Goal: Task Accomplishment & Management: Use online tool/utility

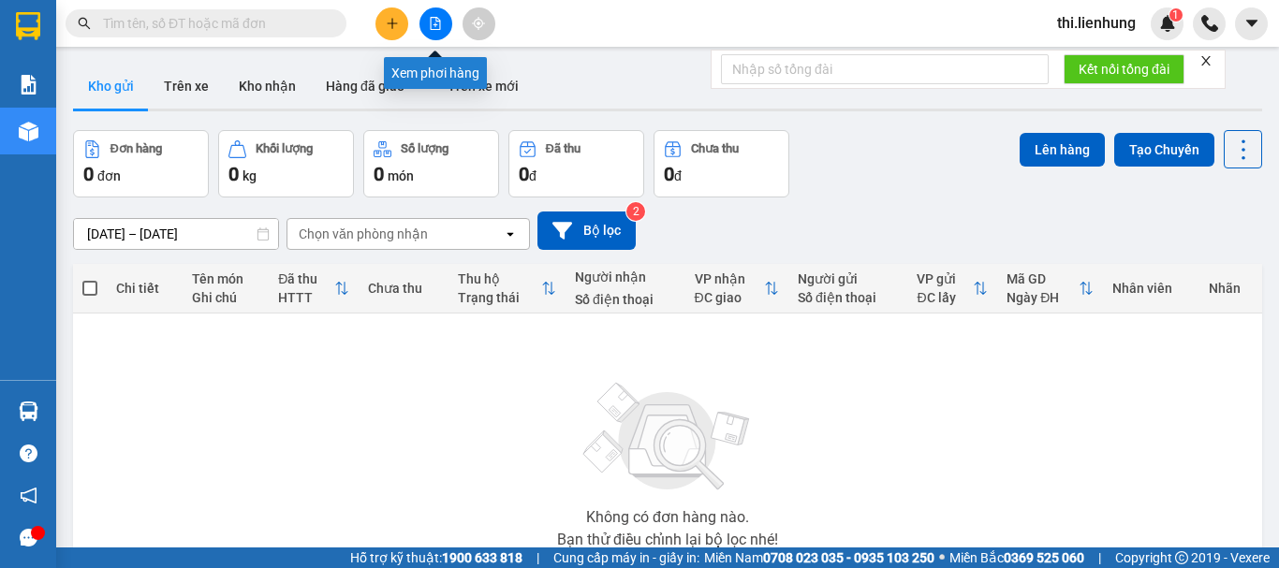
click at [438, 16] on button at bounding box center [436, 23] width 33 height 33
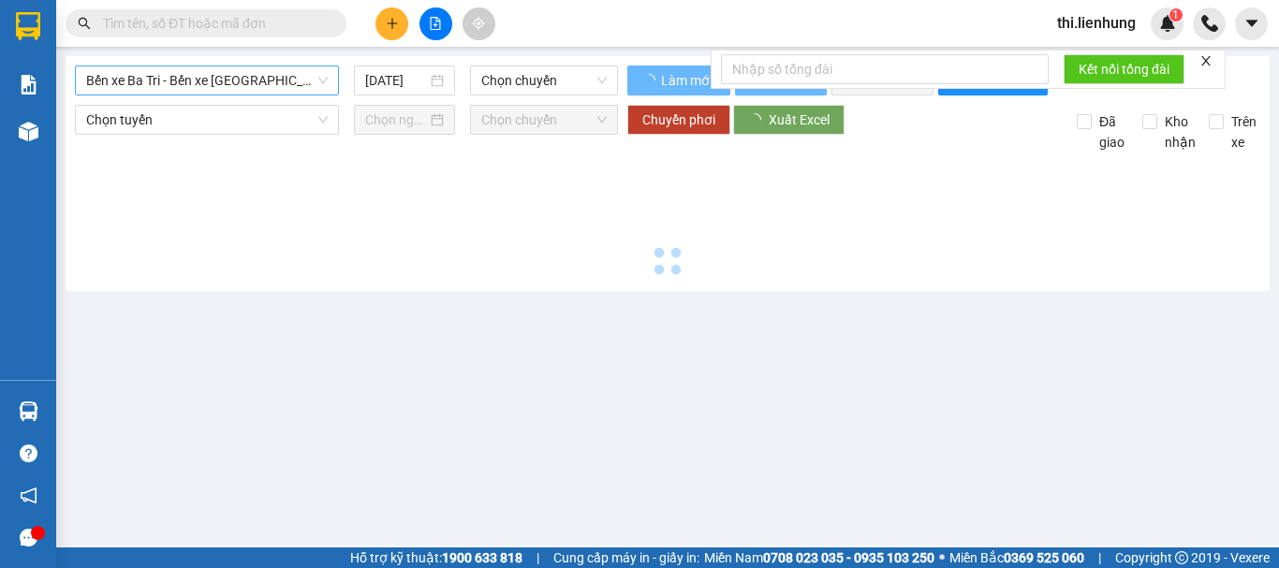
click at [240, 70] on span "Bến xe Ba Tri - Bến xe [GEOGRAPHIC_DATA]" at bounding box center [207, 80] width 242 height 28
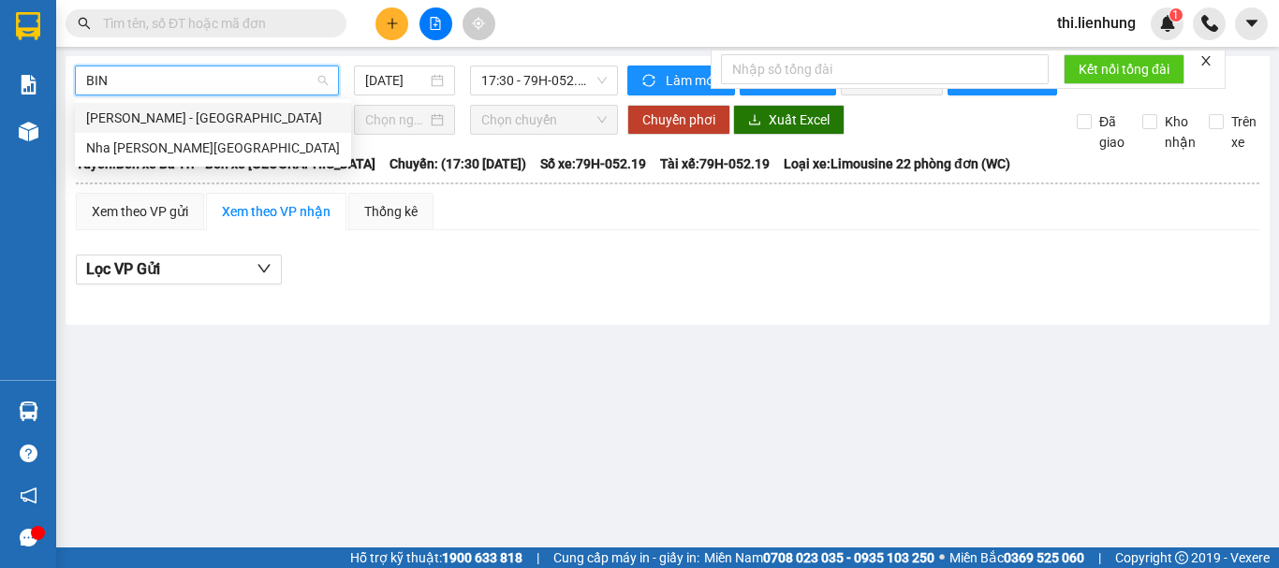
type input "BINH"
click at [218, 141] on div "Nha [PERSON_NAME][GEOGRAPHIC_DATA]" at bounding box center [213, 148] width 254 height 21
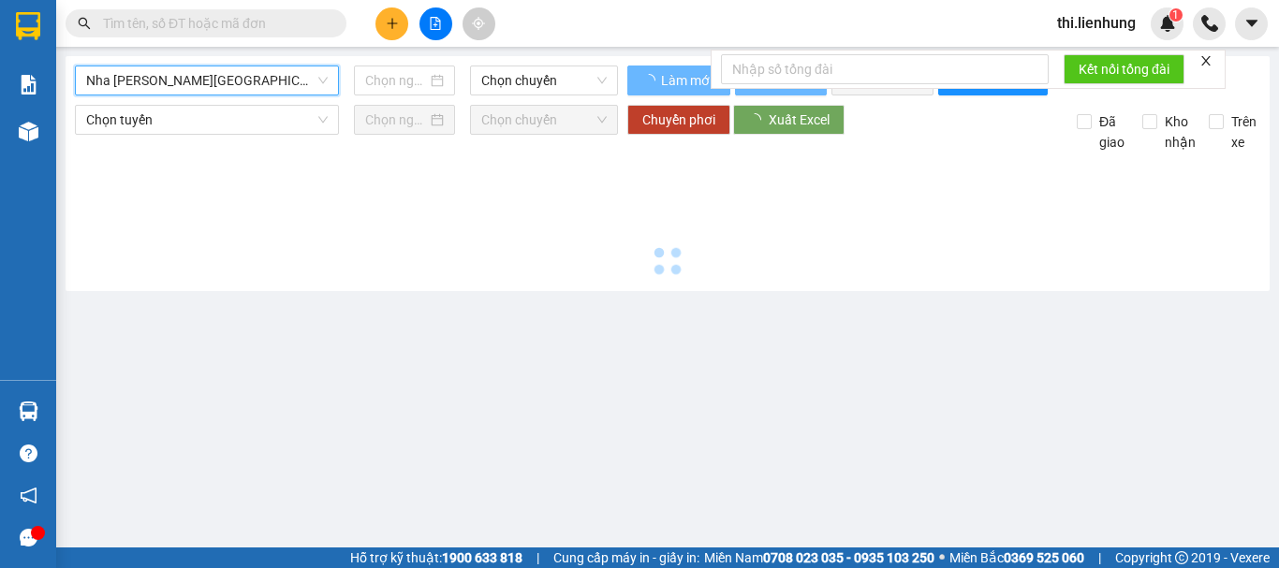
type input "[DATE]"
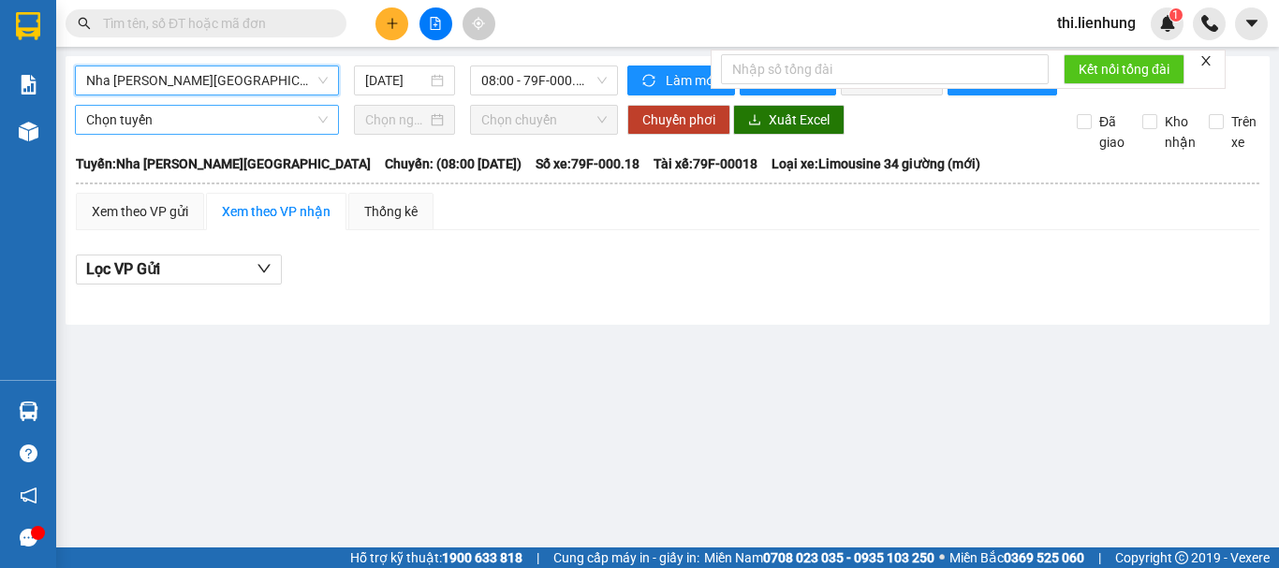
click at [226, 134] on span "Chọn tuyến" at bounding box center [207, 120] width 242 height 28
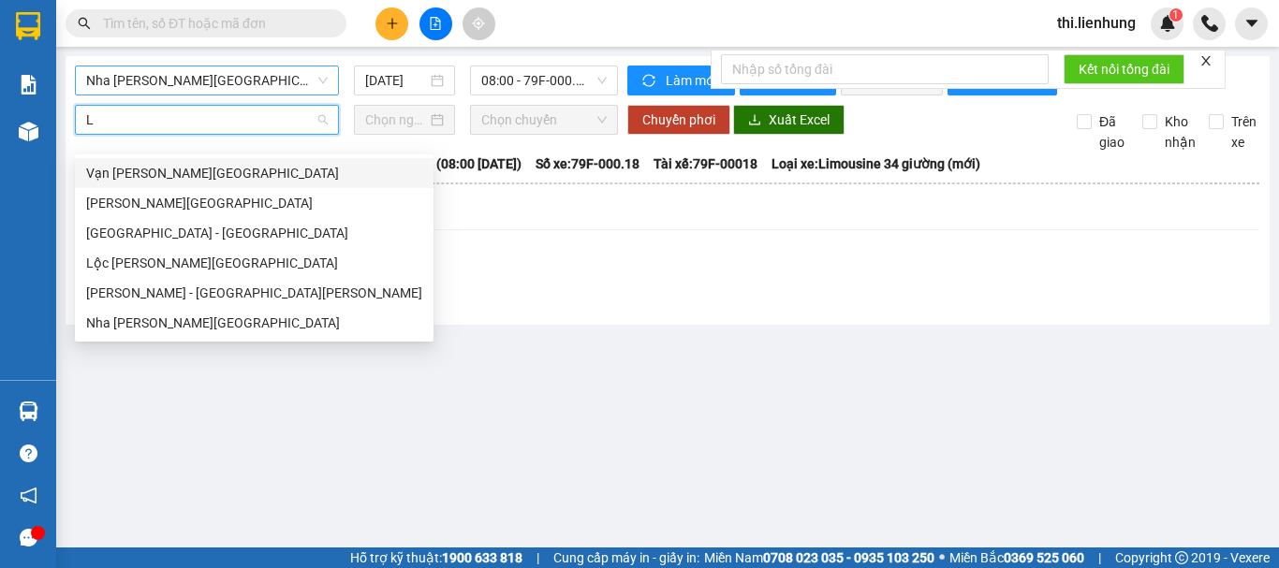
type input "LO"
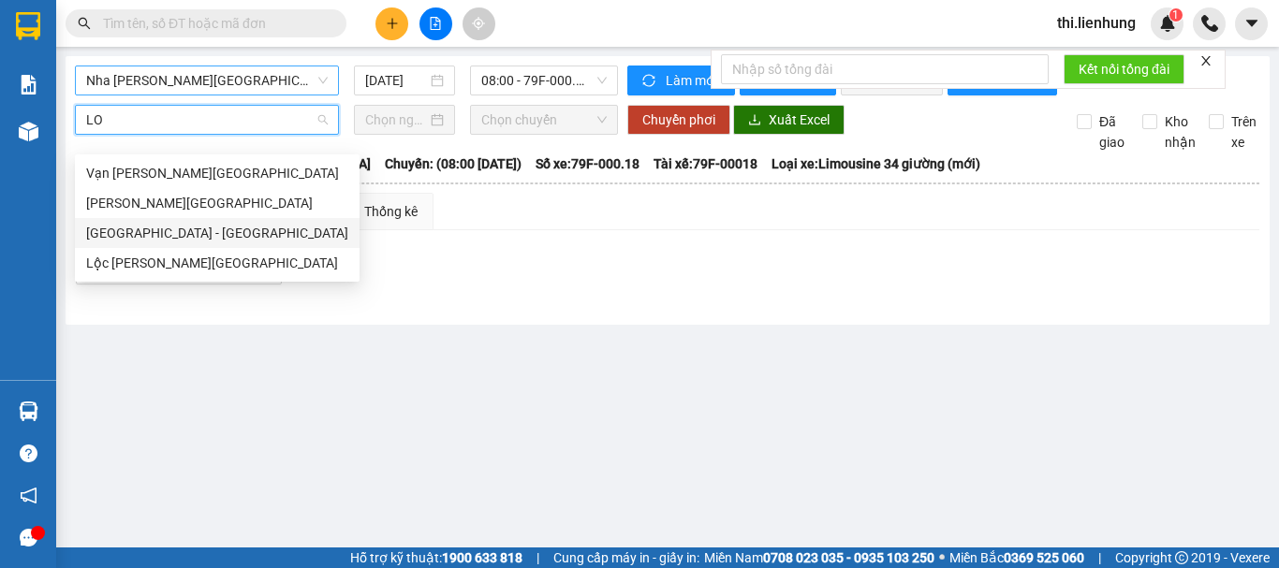
click at [210, 224] on div "[GEOGRAPHIC_DATA] - [GEOGRAPHIC_DATA]" at bounding box center [217, 233] width 262 height 21
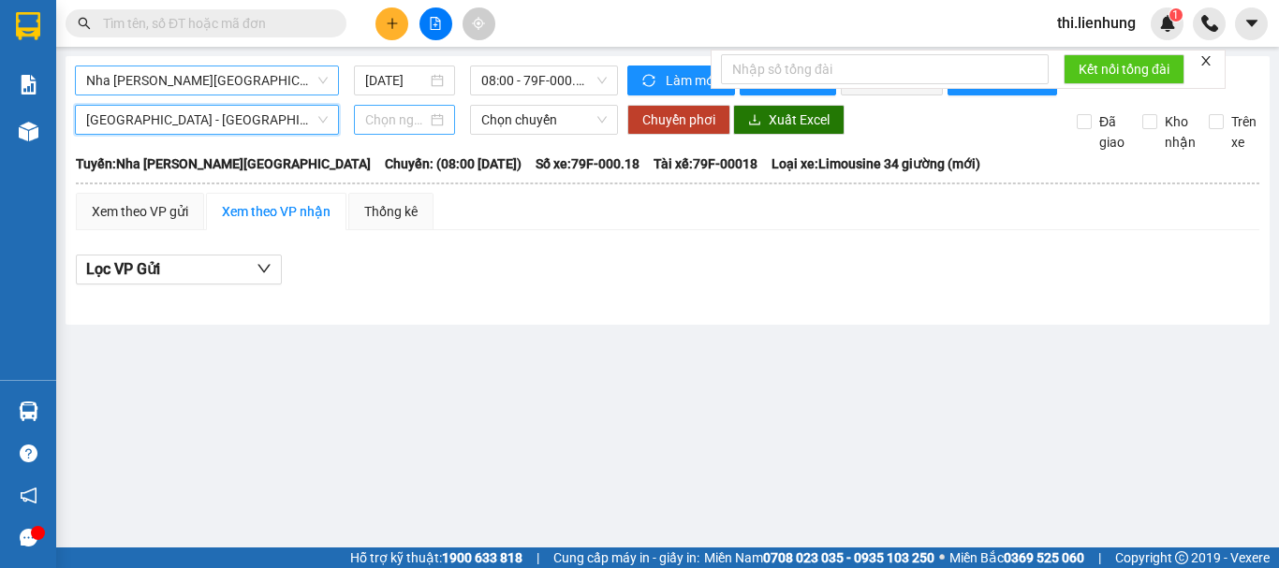
click at [407, 130] on input at bounding box center [396, 120] width 62 height 21
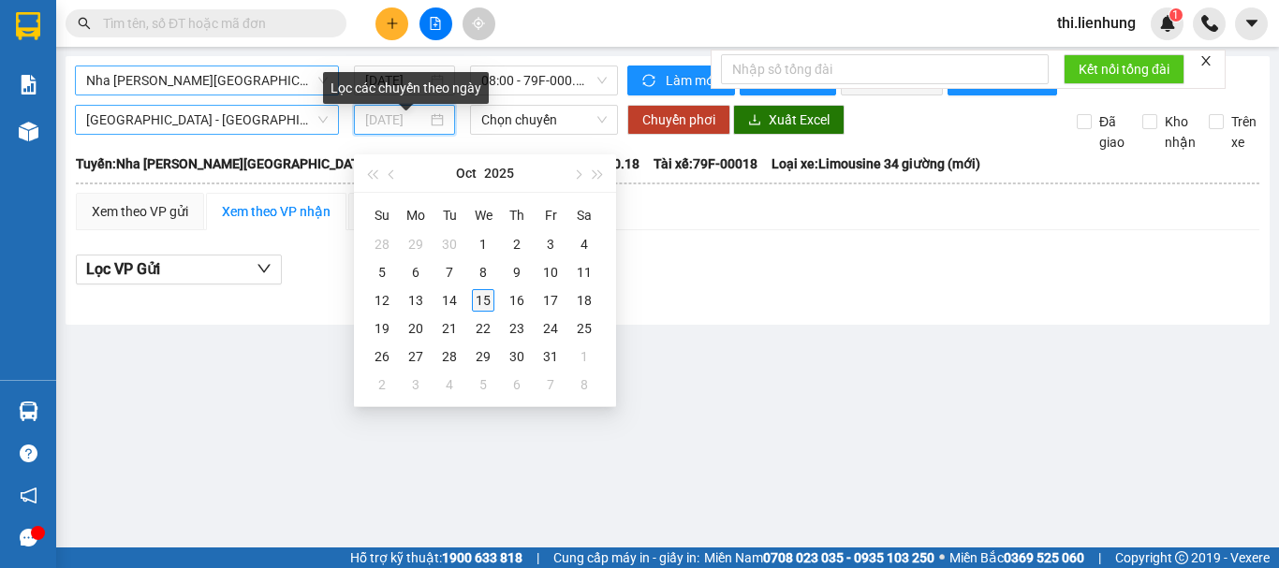
type input "[DATE]"
click at [479, 296] on div "15" at bounding box center [483, 300] width 22 height 22
type input "[DATE]"
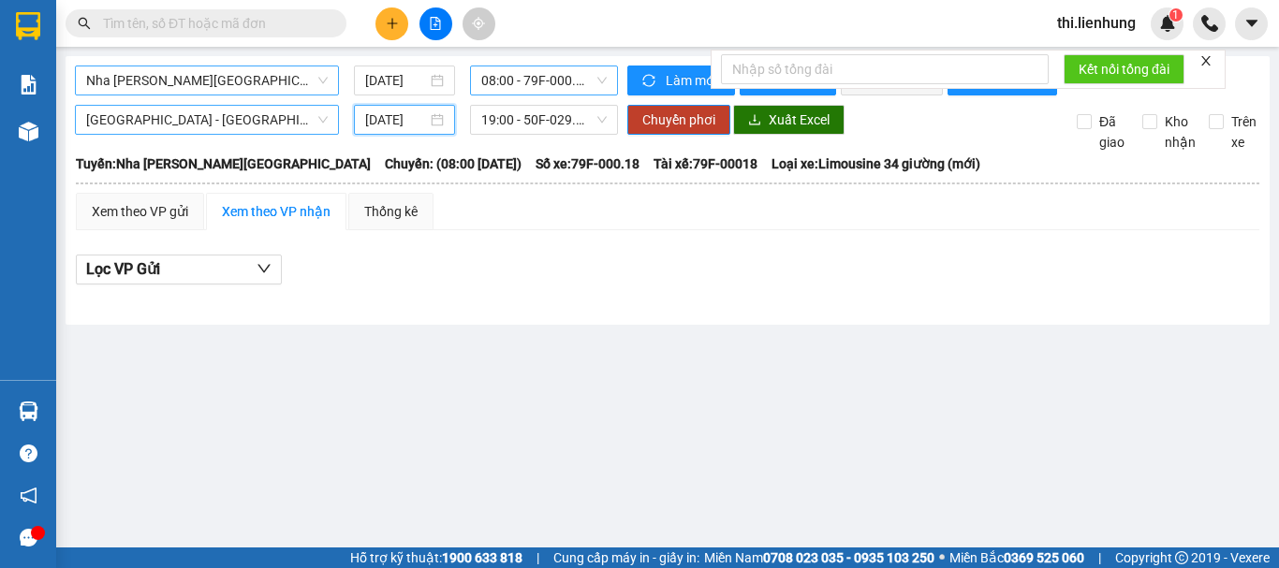
click at [532, 84] on span "08:00 - 79F-000.18" at bounding box center [543, 80] width 125 height 28
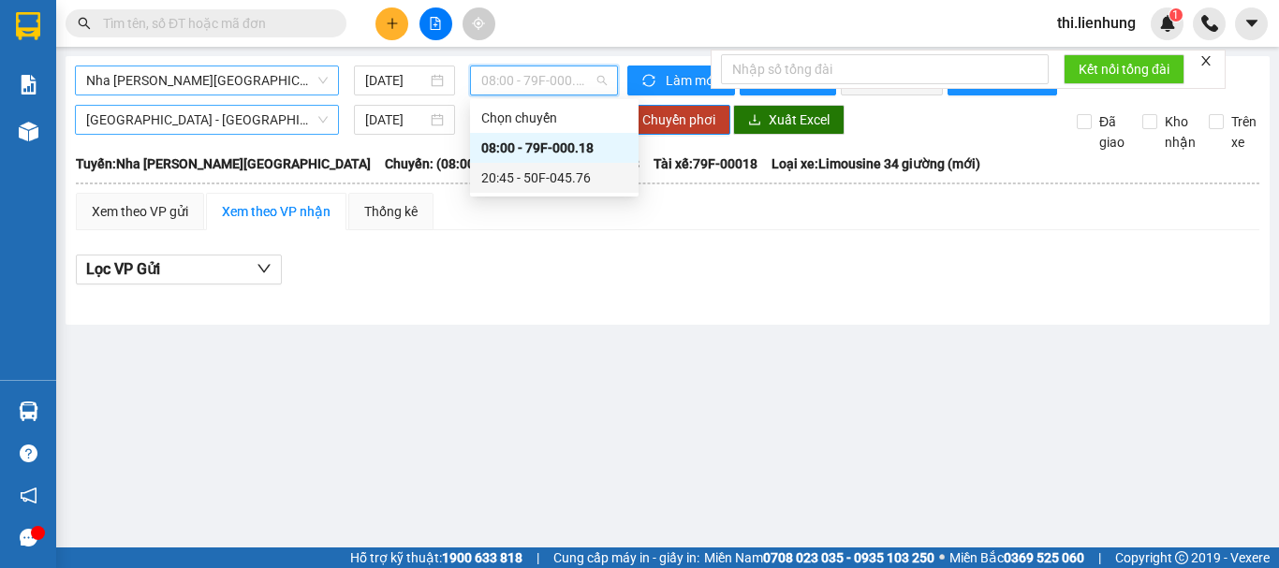
click at [552, 180] on div "20:45 - 50F-045.76" at bounding box center [554, 178] width 146 height 21
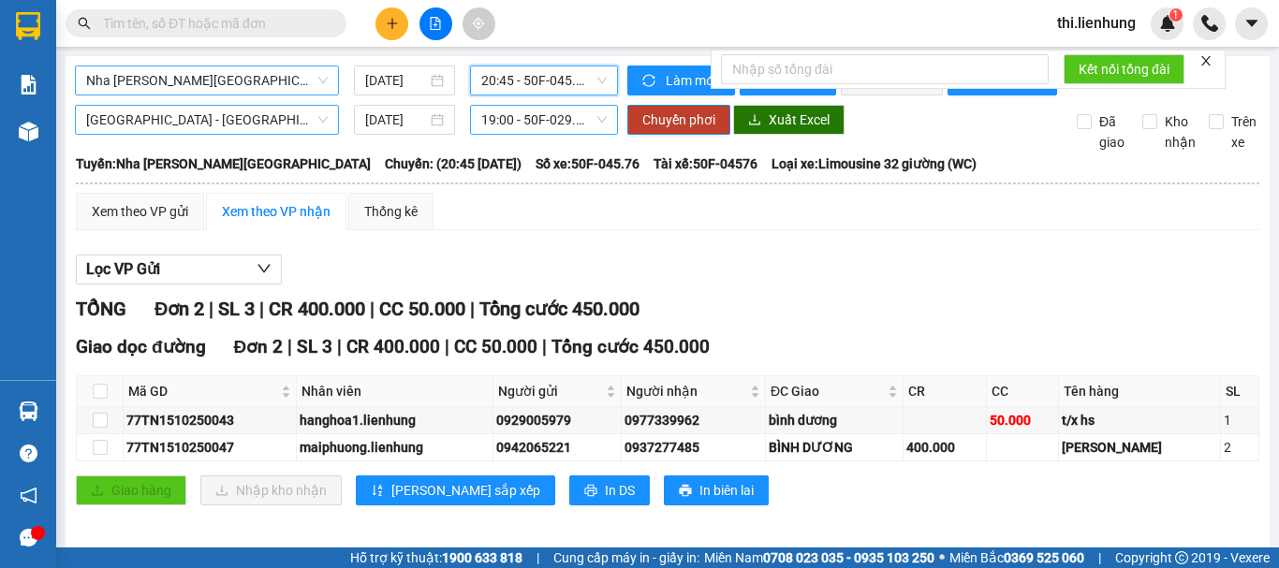
click at [543, 134] on span "19:00 - 50F-029.72" at bounding box center [543, 120] width 125 height 28
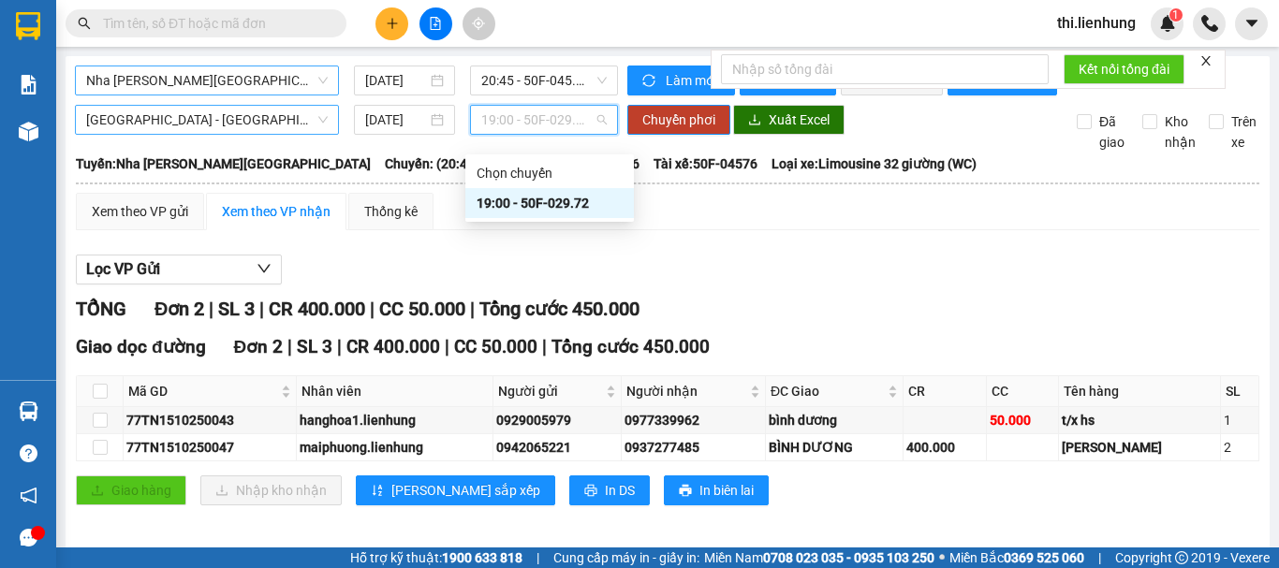
click at [535, 199] on div "19:00 - 50F-029.72" at bounding box center [550, 203] width 146 height 21
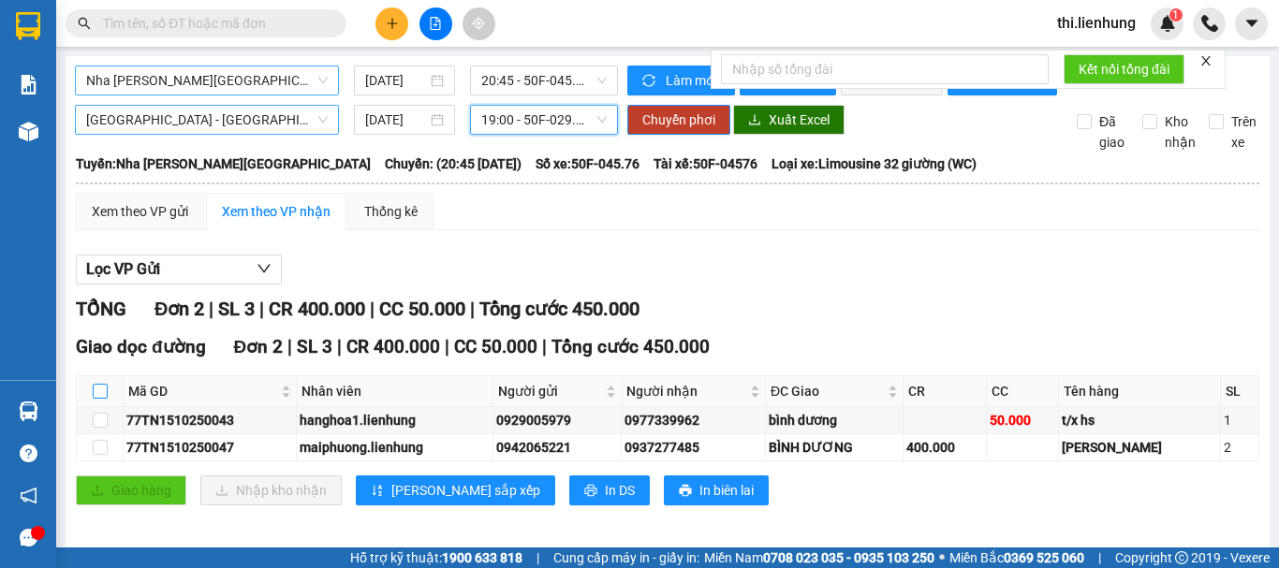
click at [104, 399] on input "checkbox" at bounding box center [100, 391] width 15 height 15
checkbox input "true"
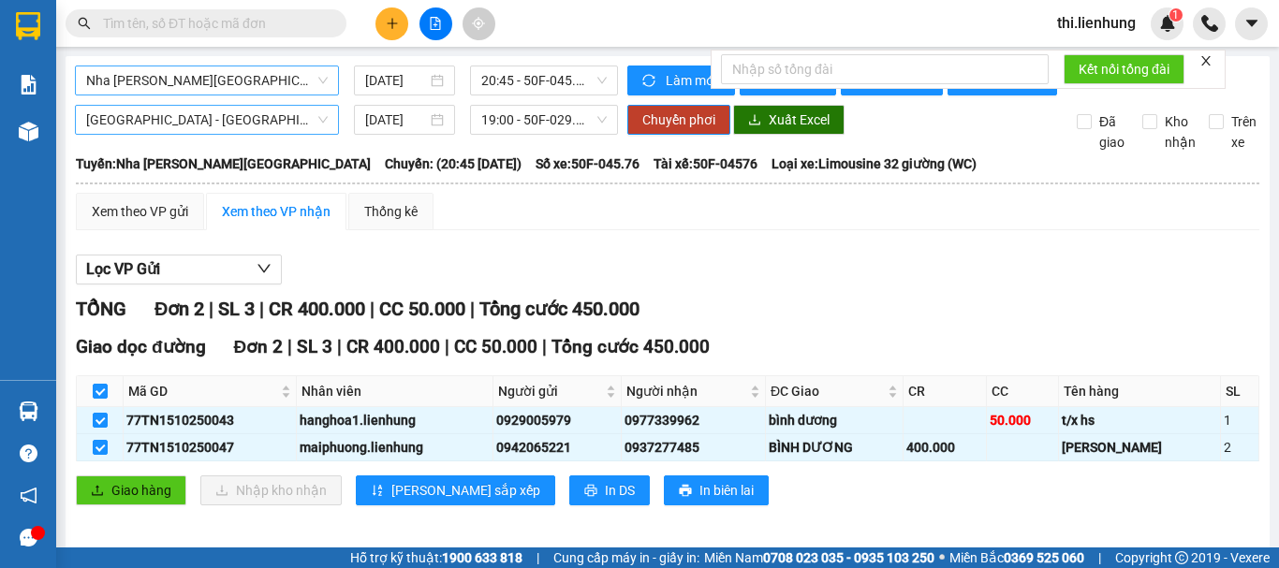
click at [188, 132] on span "[GEOGRAPHIC_DATA] - [GEOGRAPHIC_DATA]" at bounding box center [207, 120] width 242 height 28
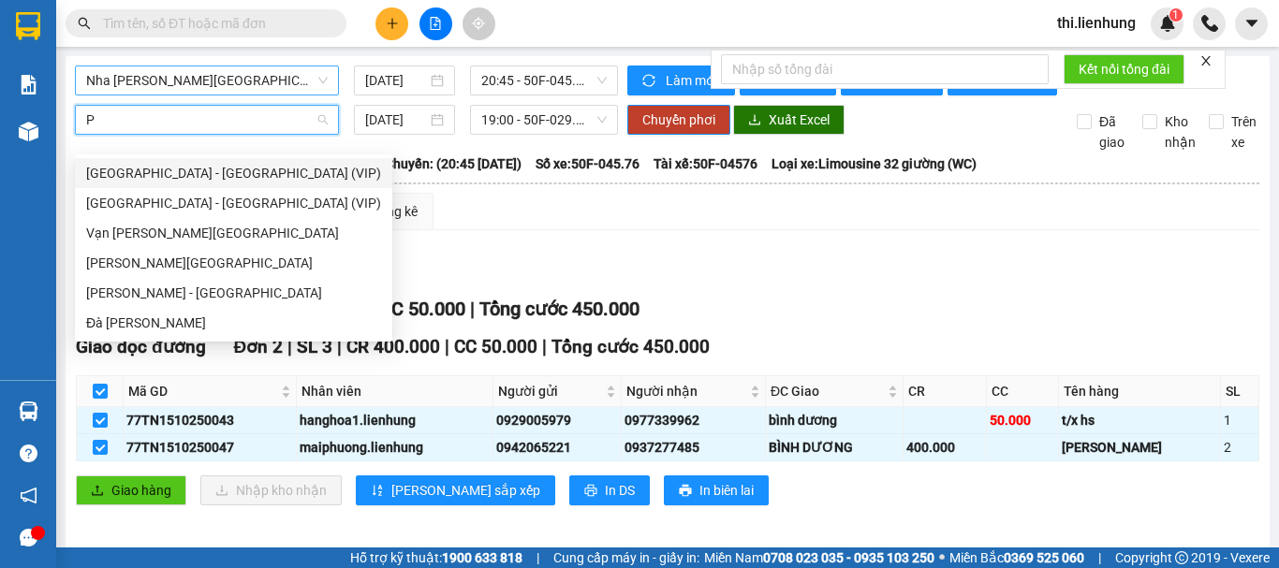
type input "PH"
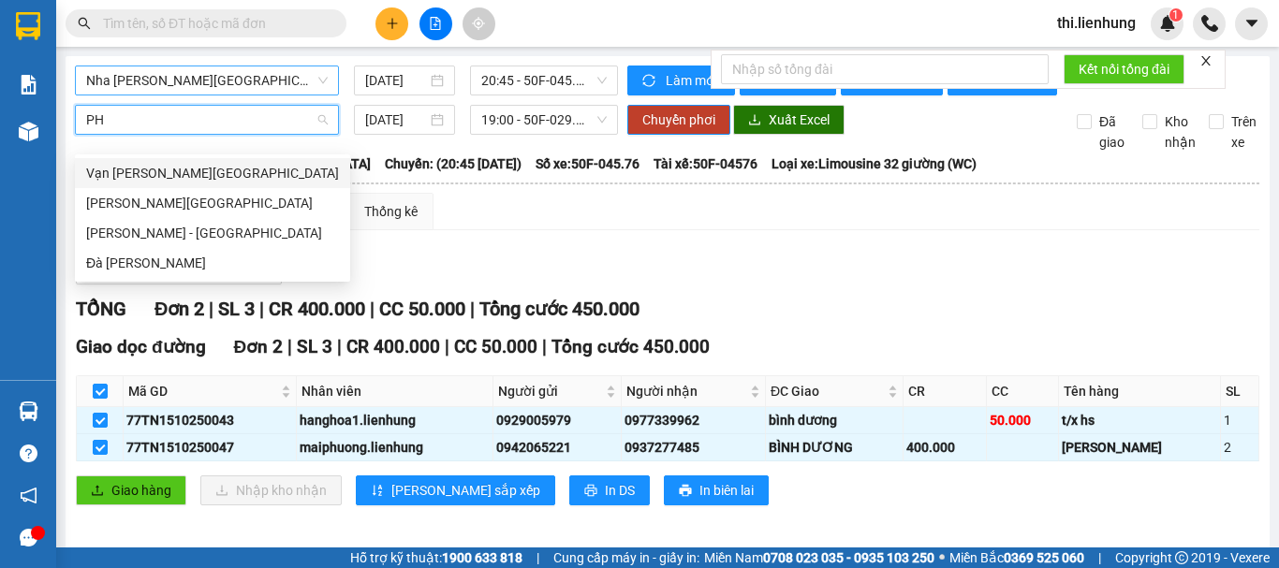
click at [191, 169] on div "Vạn [PERSON_NAME][GEOGRAPHIC_DATA]" at bounding box center [212, 173] width 253 height 21
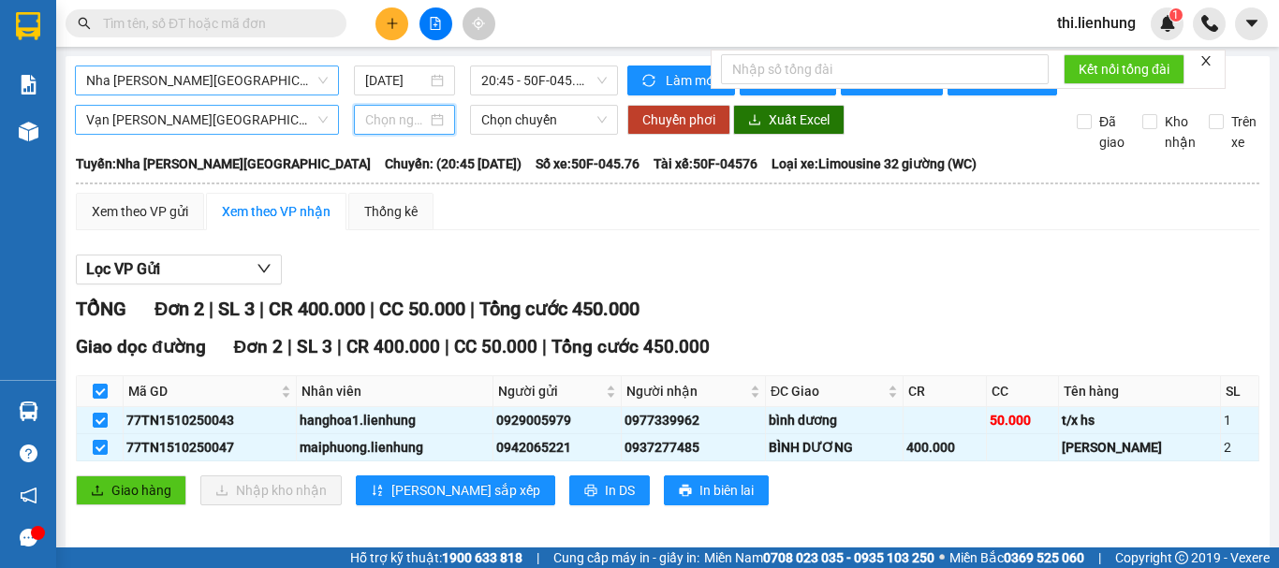
click at [404, 130] on input at bounding box center [396, 120] width 62 height 21
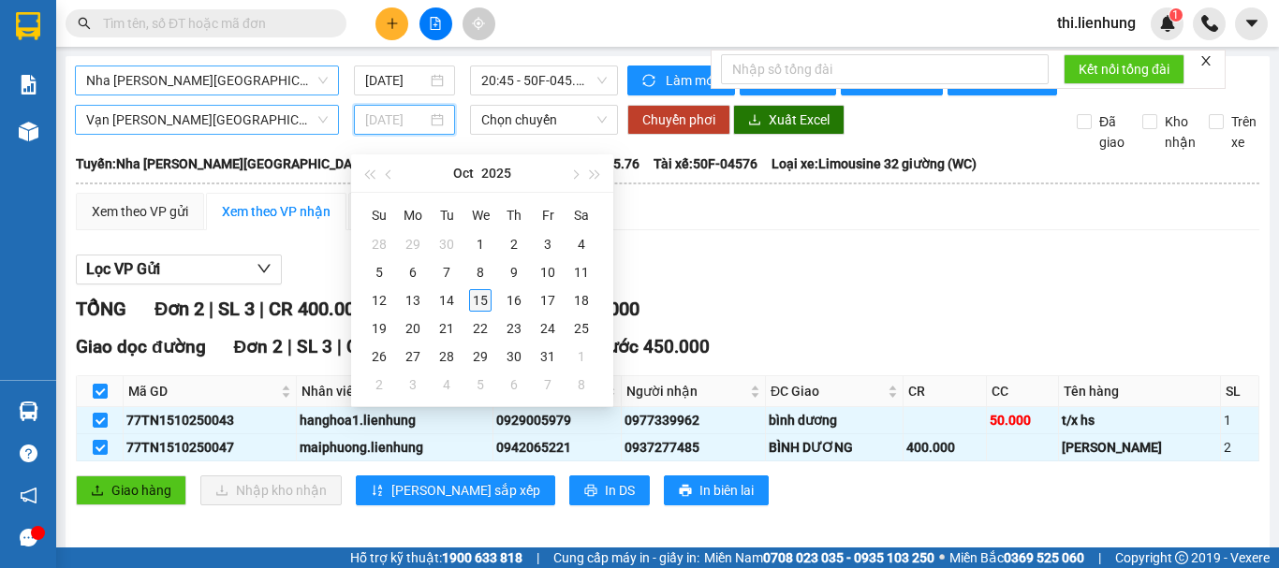
type input "[DATE]"
click at [479, 299] on div "15" at bounding box center [480, 300] width 22 height 22
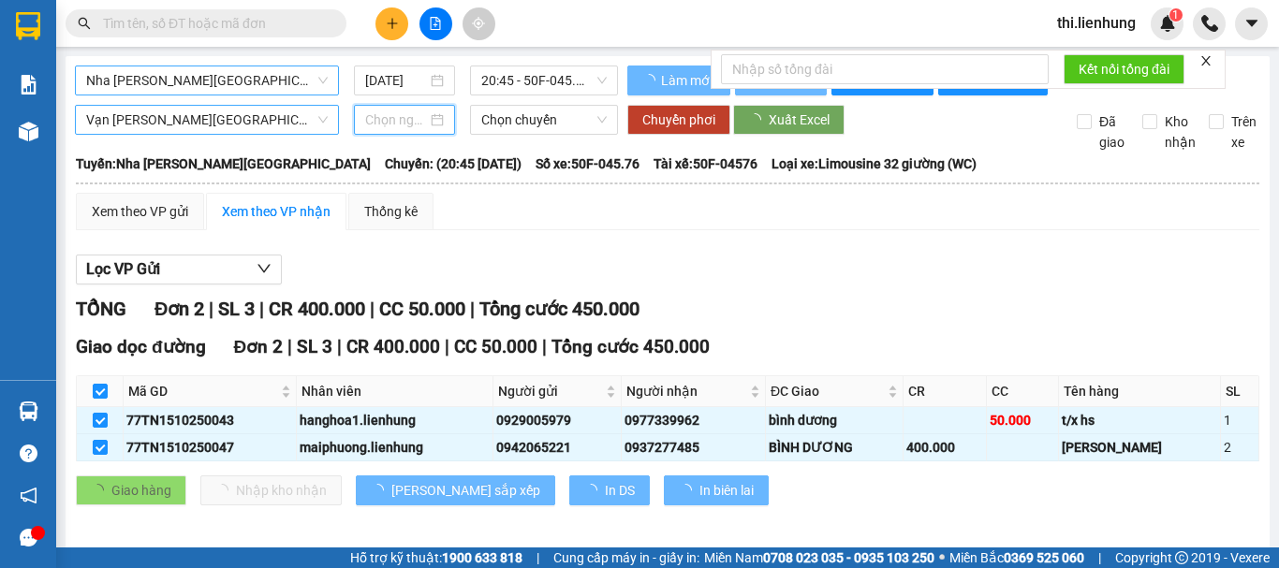
type input "[DATE]"
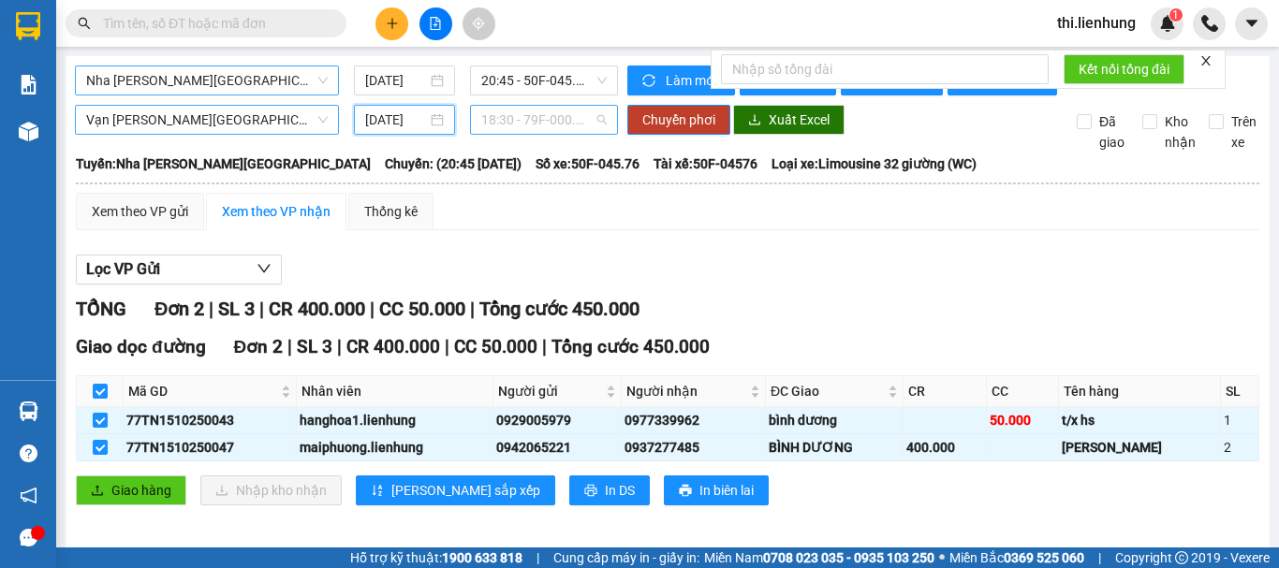
click at [517, 134] on span "18:30 - 79F-000.59" at bounding box center [543, 120] width 125 height 28
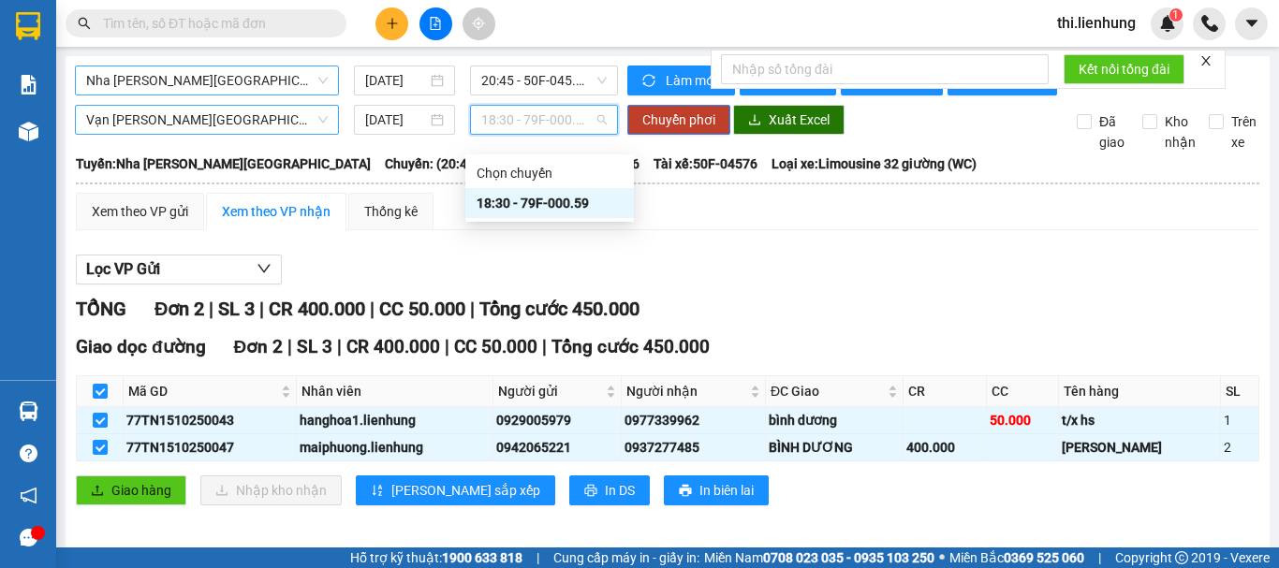
click at [517, 205] on div "18:30 - 79F-000.59" at bounding box center [550, 203] width 146 height 21
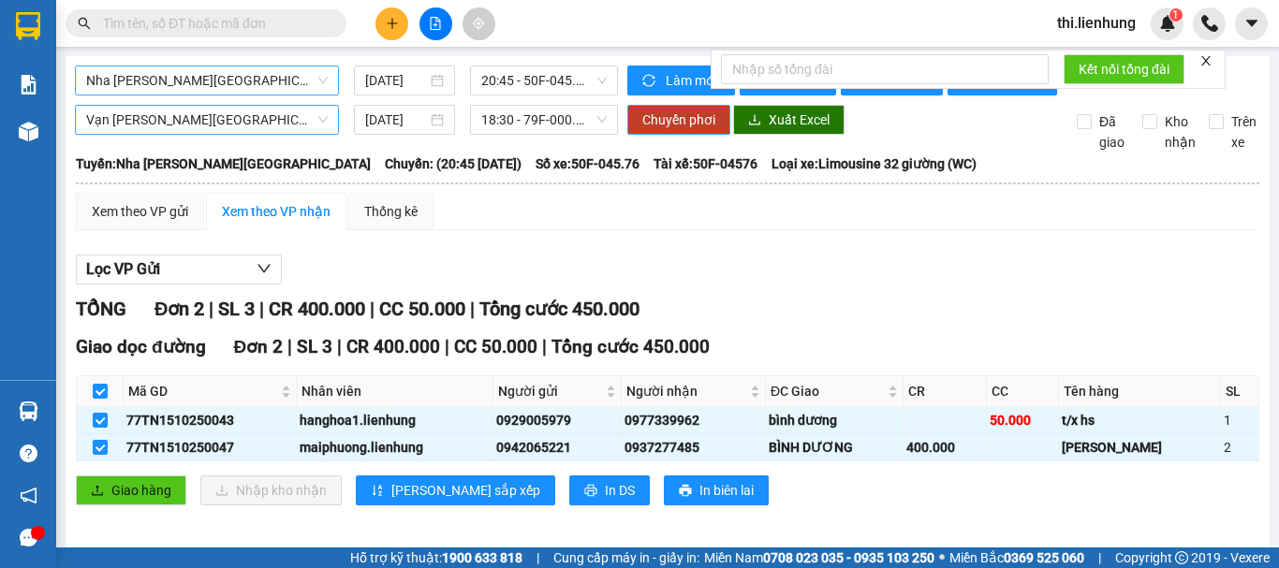
click at [644, 130] on span "Chuyển phơi" at bounding box center [678, 120] width 73 height 21
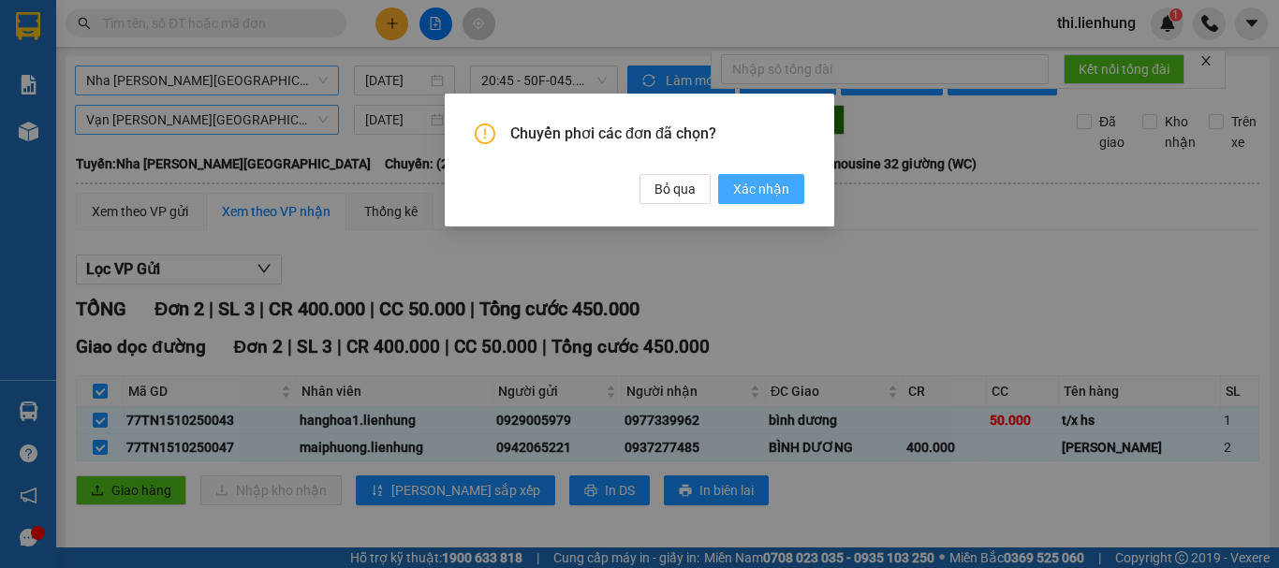
click at [748, 192] on span "Xác nhận" at bounding box center [761, 189] width 56 height 21
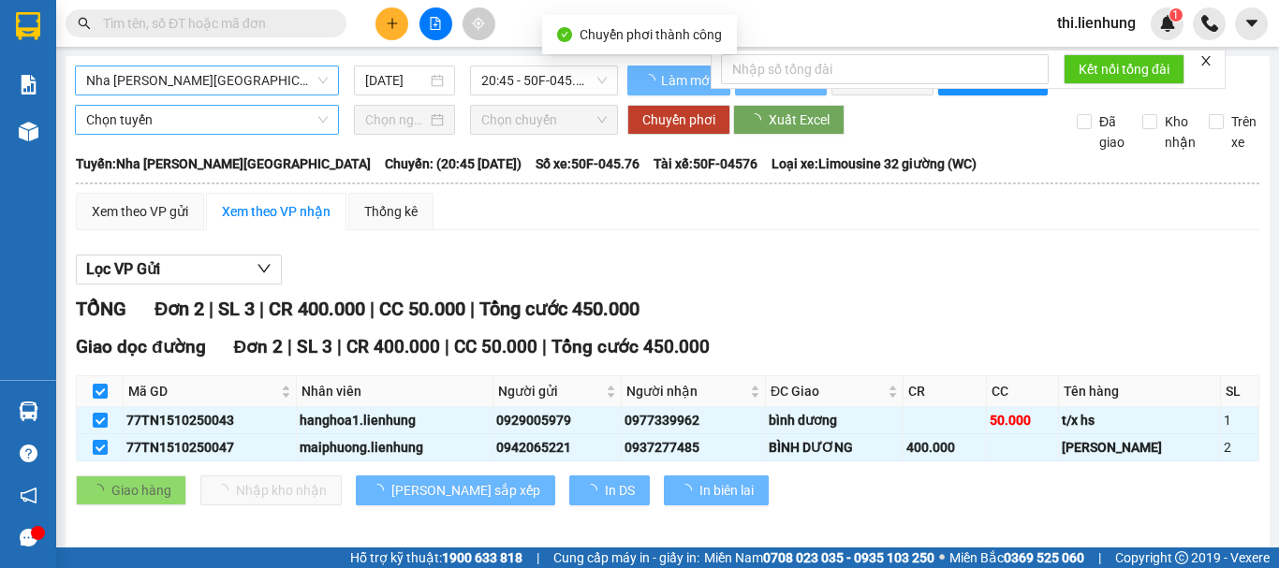
checkbox input "false"
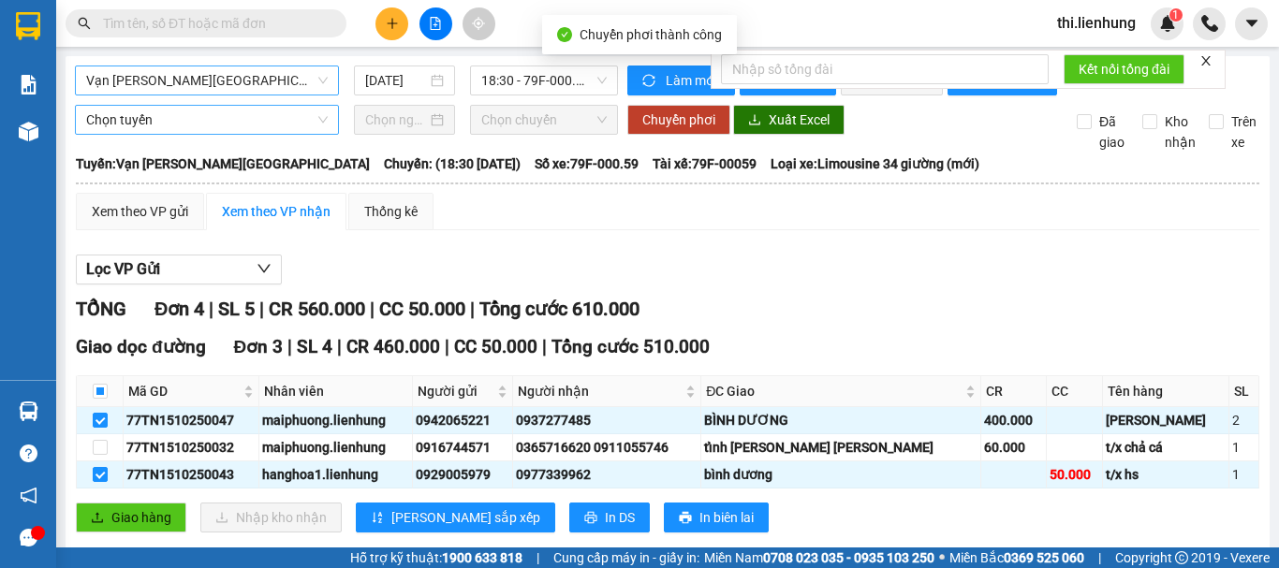
checkbox input "false"
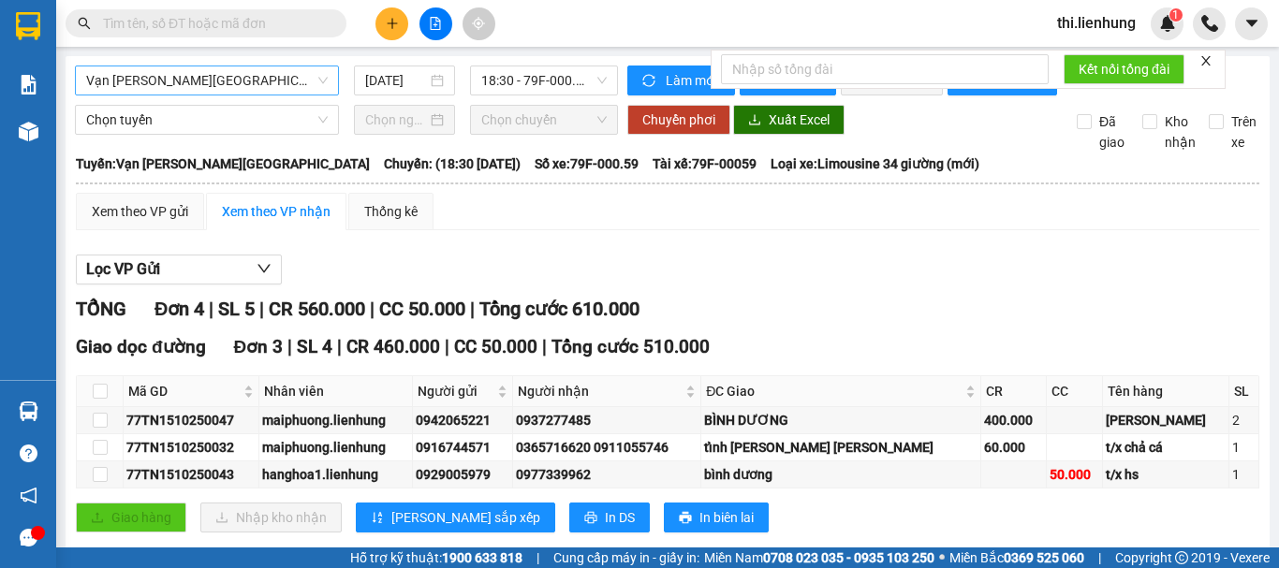
click at [251, 89] on span "Vạn [PERSON_NAME][GEOGRAPHIC_DATA]" at bounding box center [207, 80] width 242 height 28
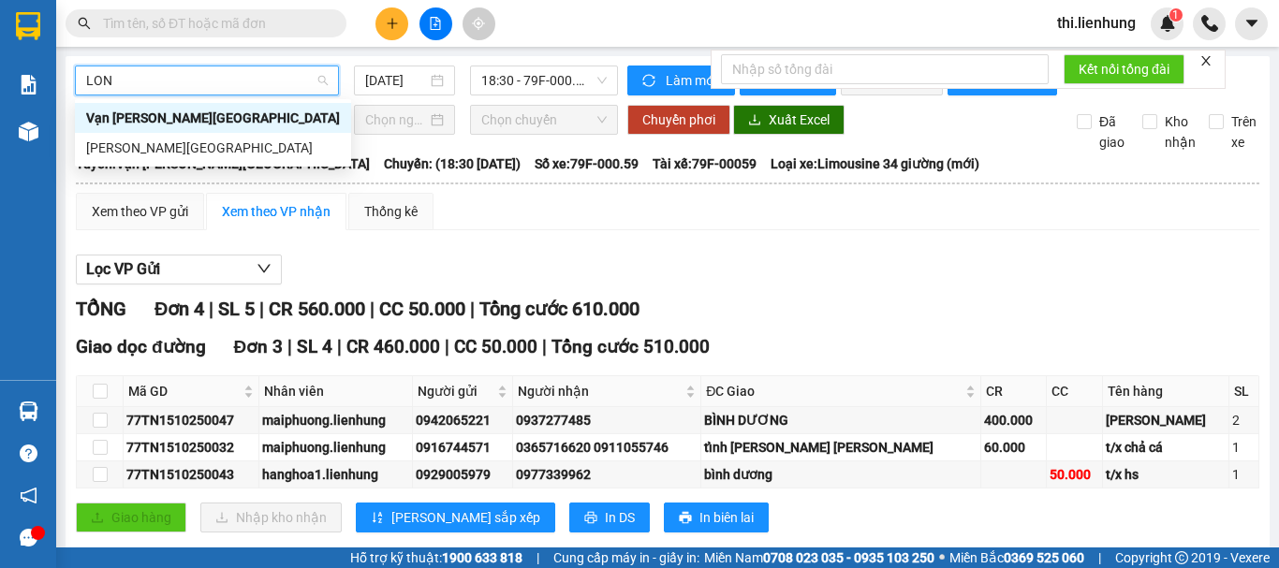
type input "LONG"
click at [196, 112] on div "Vạn [PERSON_NAME][GEOGRAPHIC_DATA]" at bounding box center [213, 118] width 254 height 21
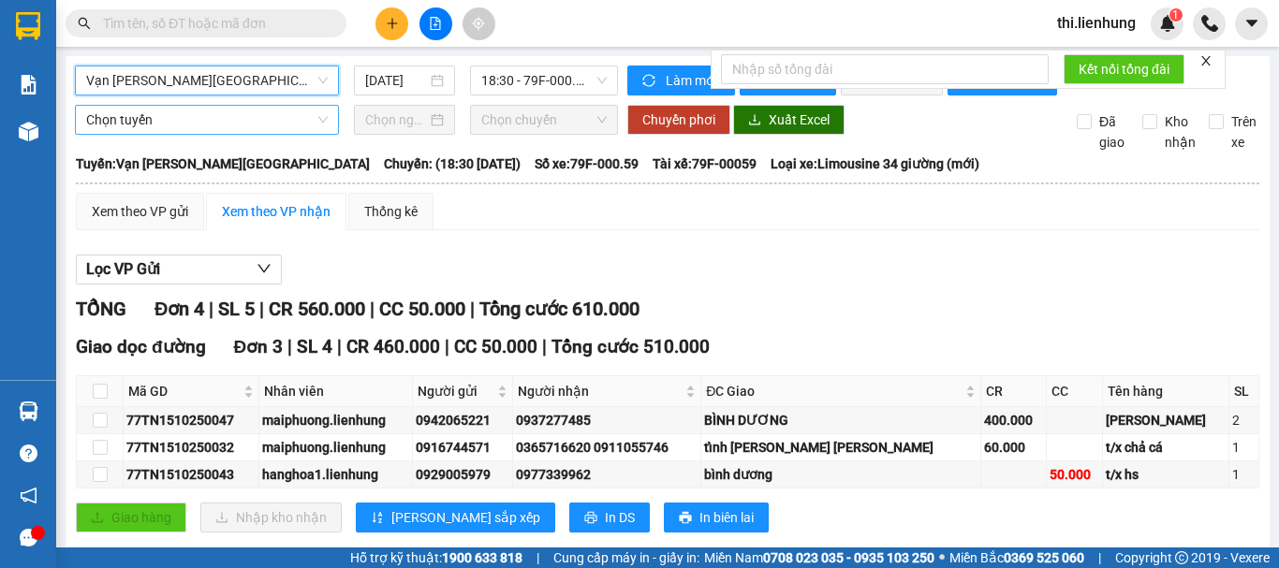
click at [217, 134] on span "Chọn tuyến" at bounding box center [207, 120] width 242 height 28
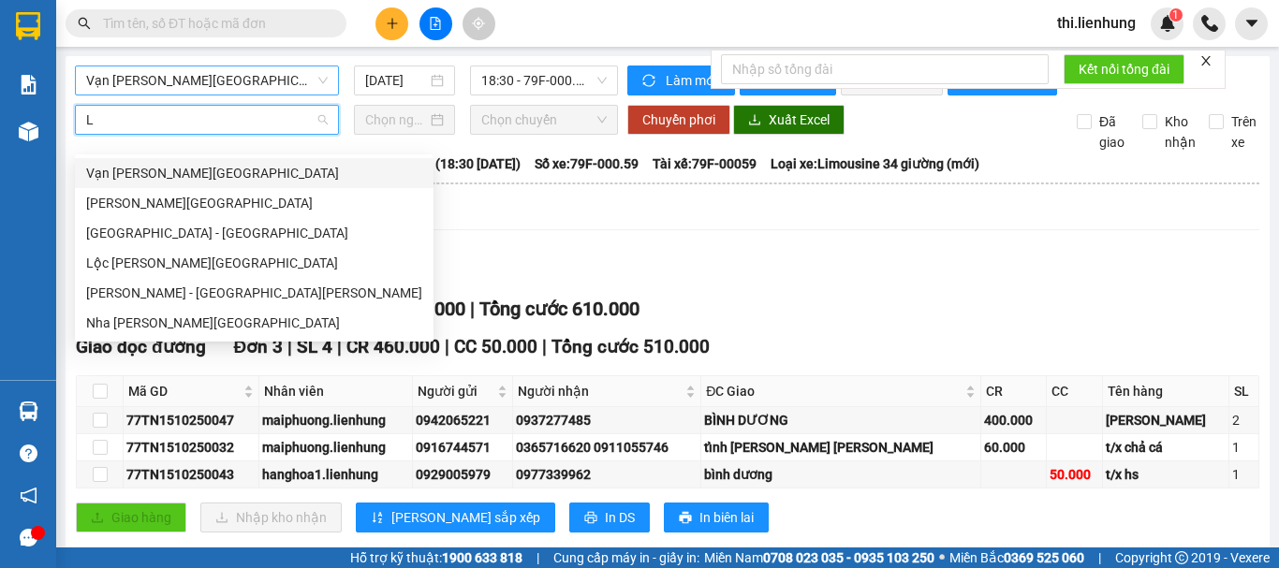
type input "LO"
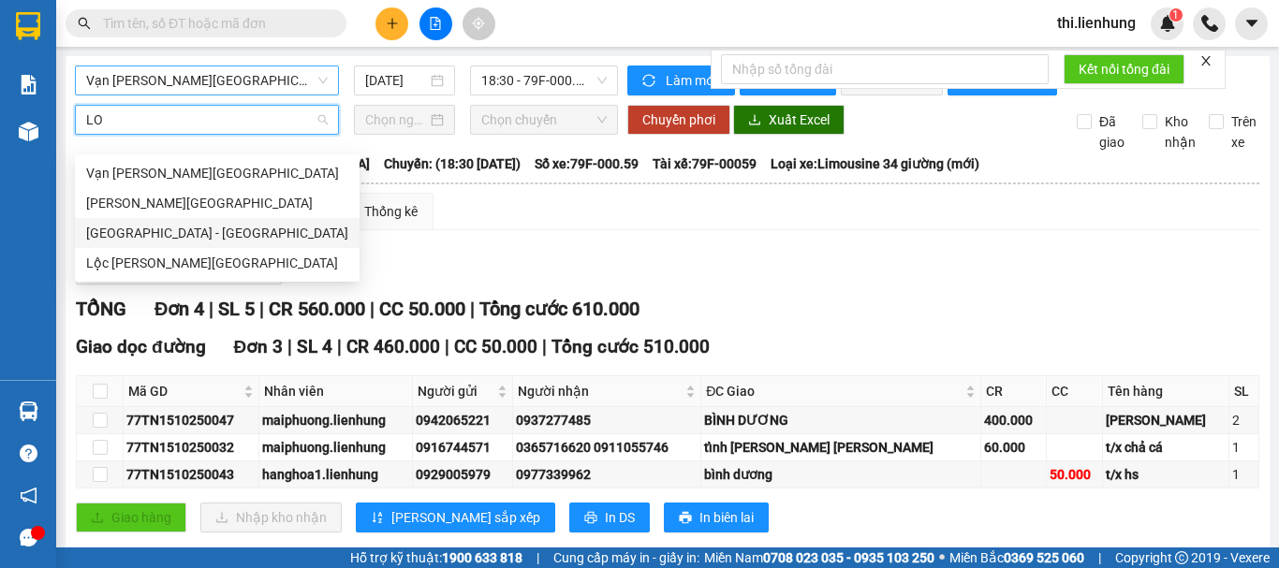
click at [211, 238] on div "[GEOGRAPHIC_DATA] - [GEOGRAPHIC_DATA]" at bounding box center [217, 233] width 262 height 21
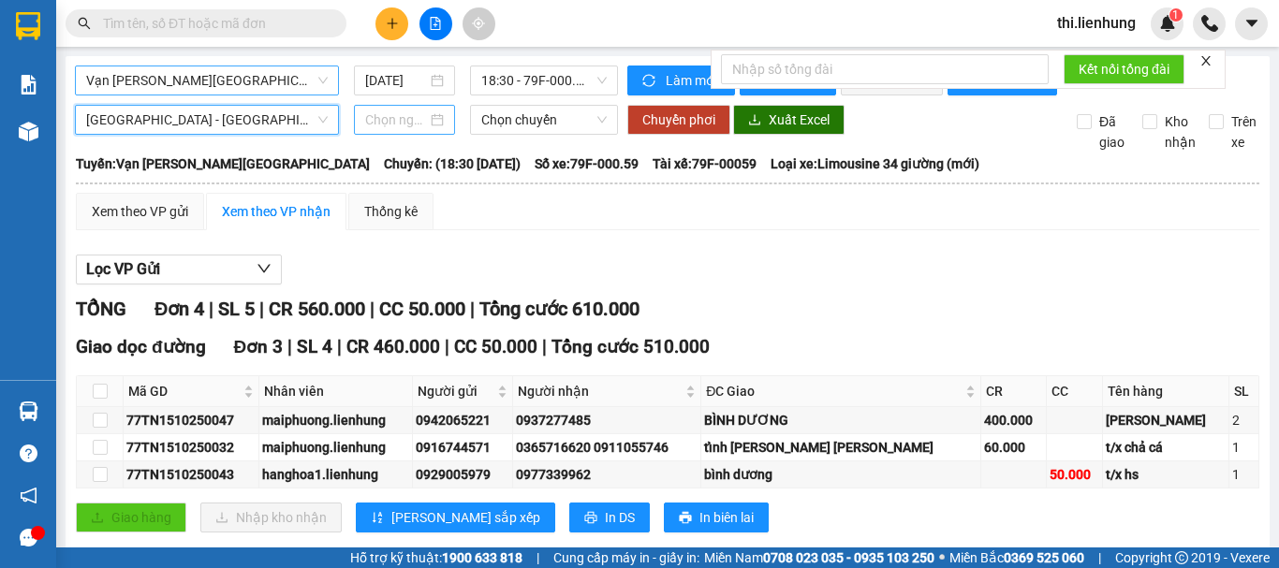
click at [400, 130] on input at bounding box center [396, 120] width 62 height 21
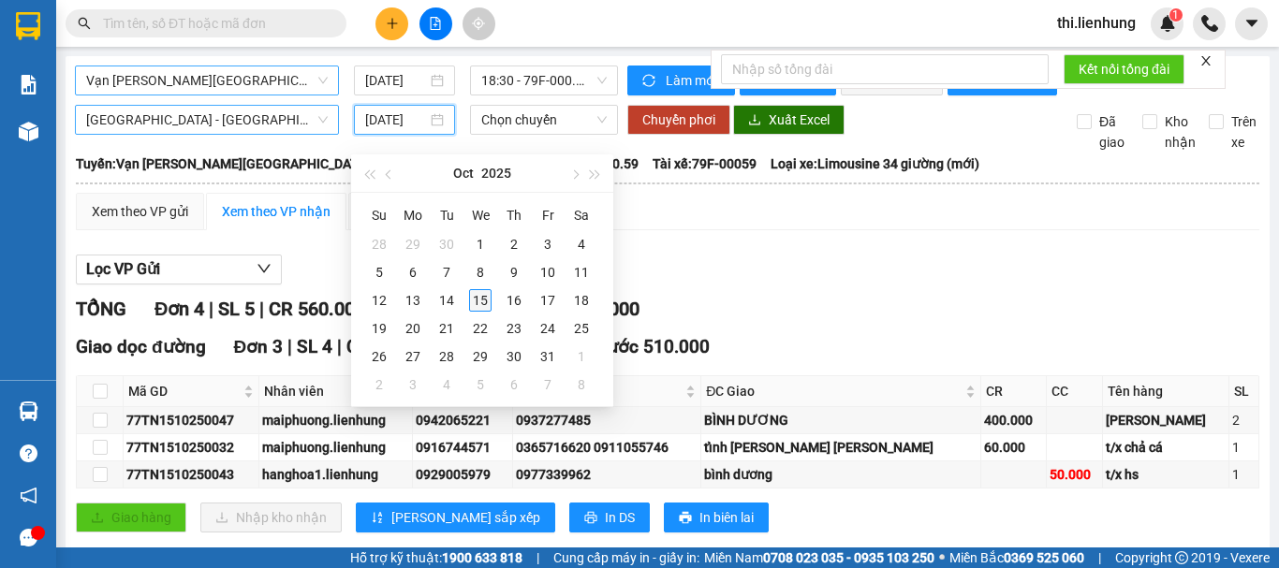
type input "[DATE]"
click at [491, 297] on div "15" at bounding box center [480, 300] width 22 height 22
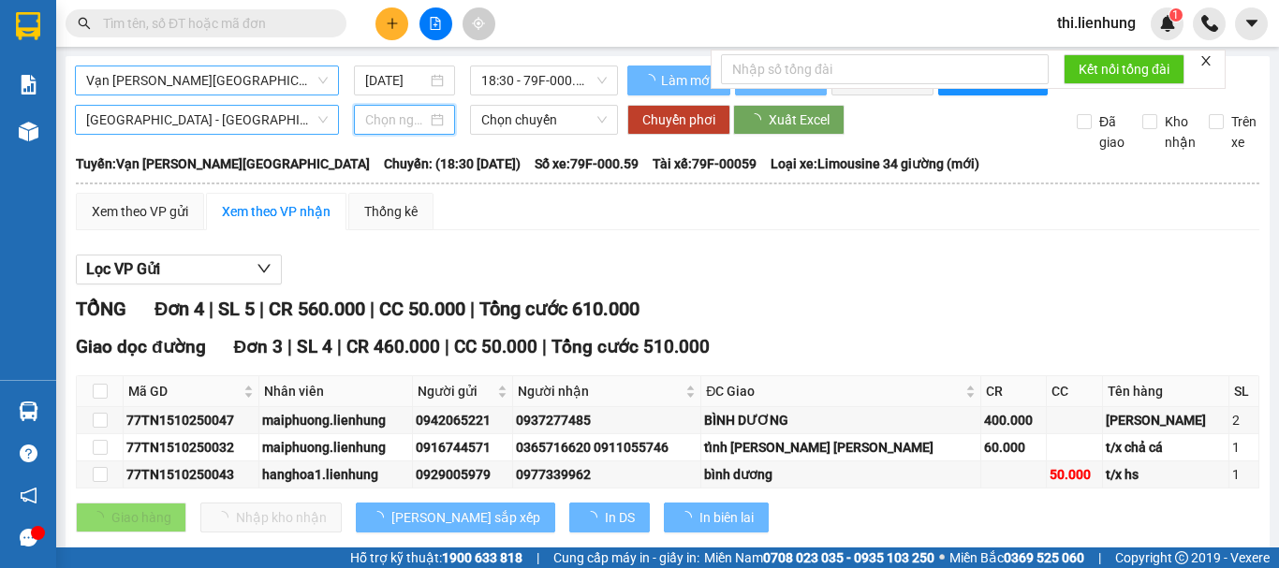
type input "[DATE]"
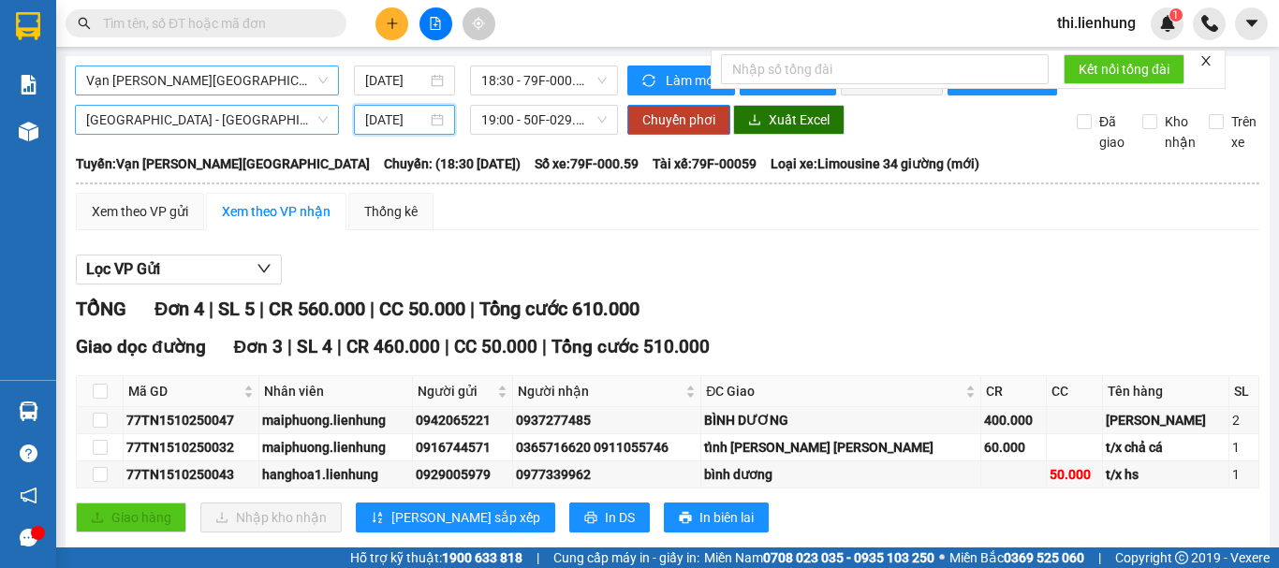
click at [379, 130] on input "[DATE]" at bounding box center [396, 120] width 62 height 21
click at [505, 134] on span "19:00 - 50F-029.72" at bounding box center [543, 120] width 125 height 28
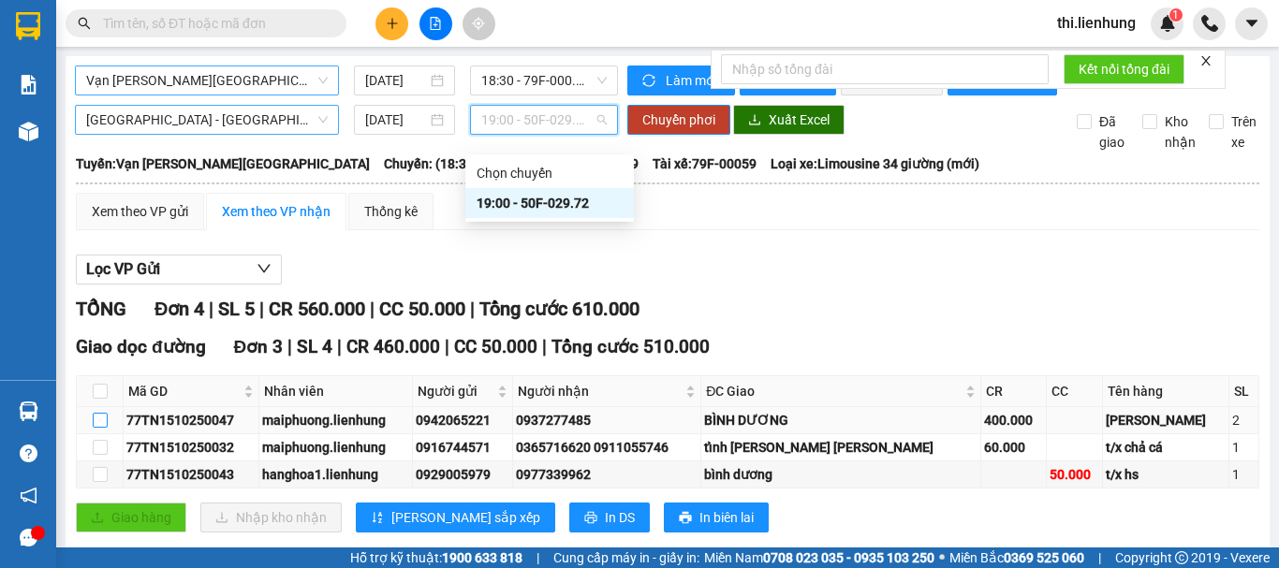
click at [97, 428] on input "checkbox" at bounding box center [100, 420] width 15 height 15
checkbox input "true"
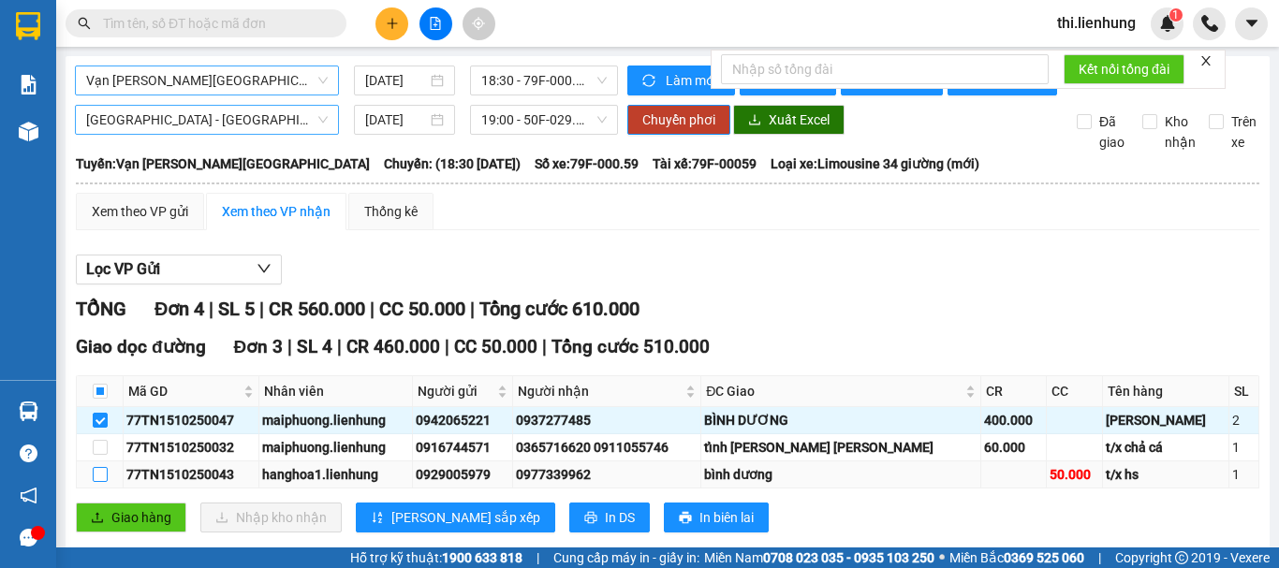
click at [98, 482] on input "checkbox" at bounding box center [100, 474] width 15 height 15
checkbox input "true"
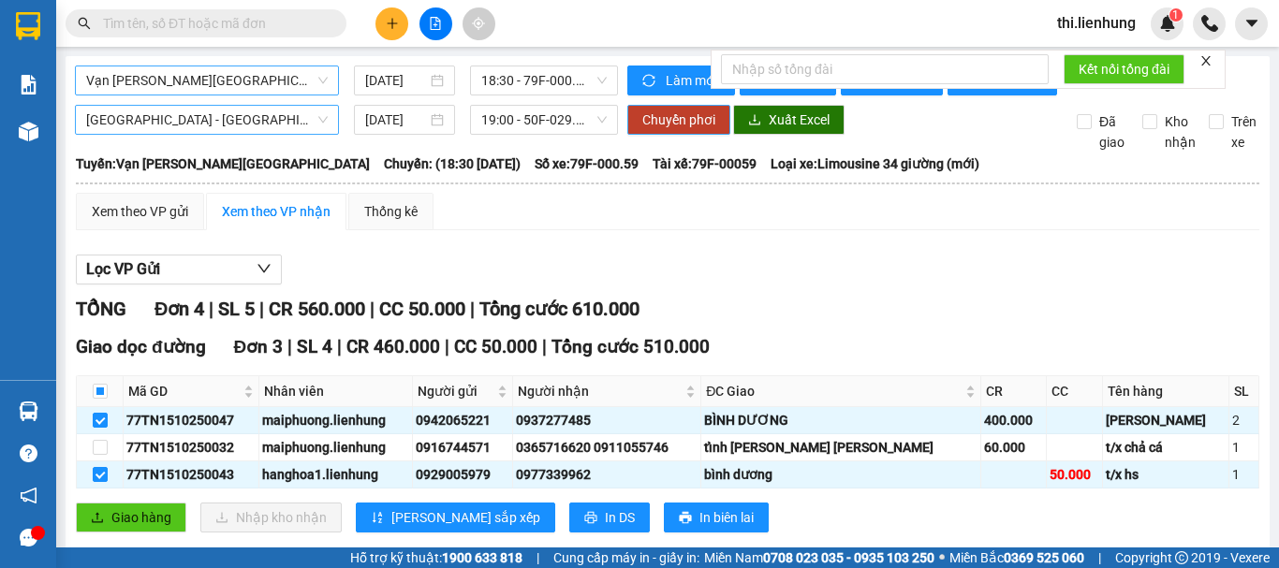
click at [657, 130] on span "Chuyển phơi" at bounding box center [678, 120] width 73 height 21
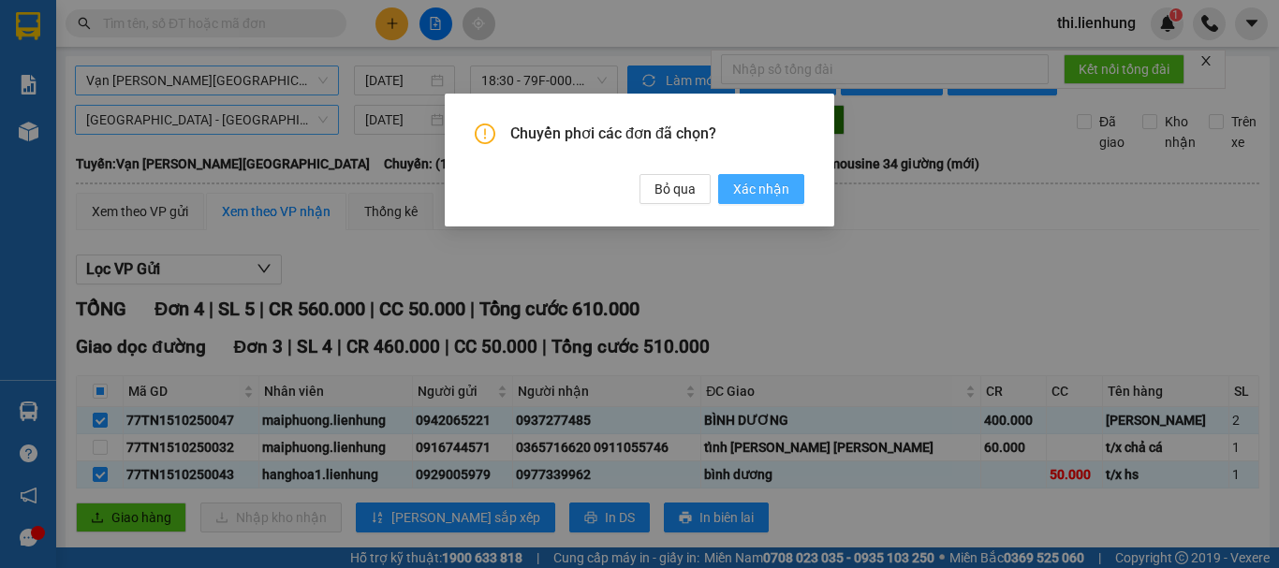
click at [790, 178] on button "Xác nhận" at bounding box center [761, 189] width 86 height 30
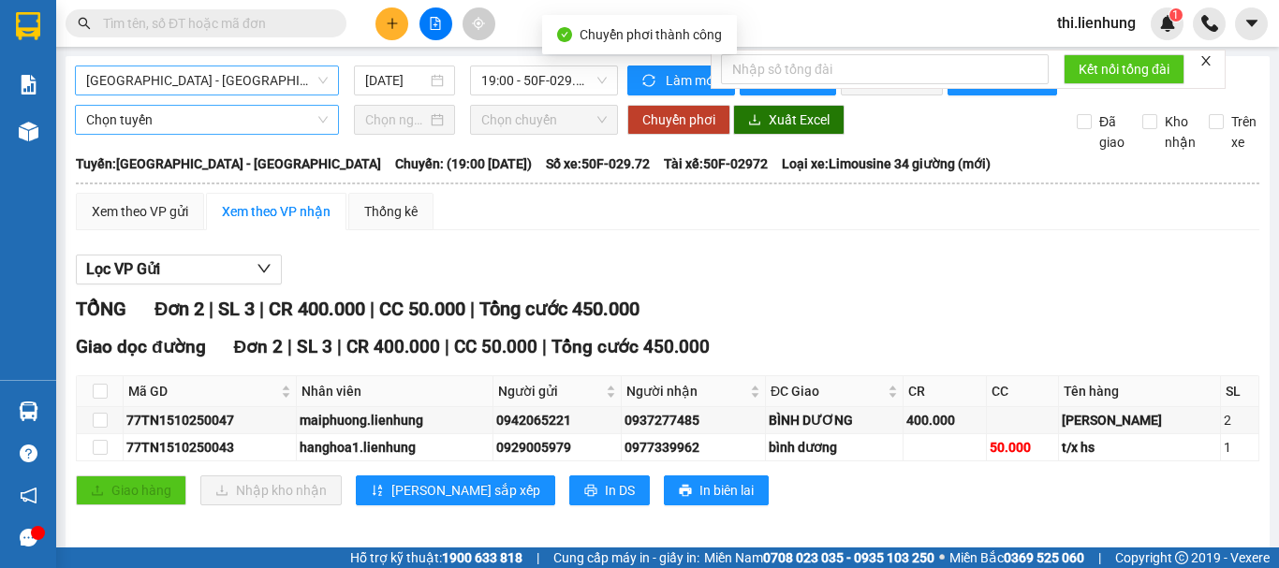
checkbox input "false"
